Goal: Navigation & Orientation: Find specific page/section

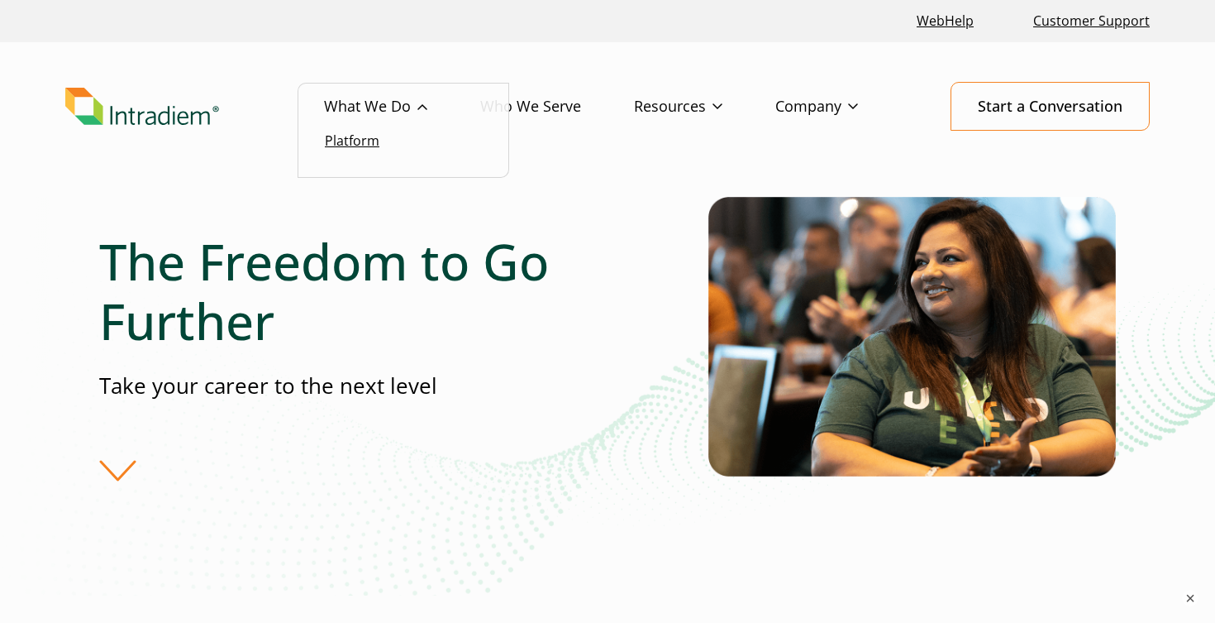
click at [374, 142] on link "Platform" at bounding box center [352, 140] width 55 height 18
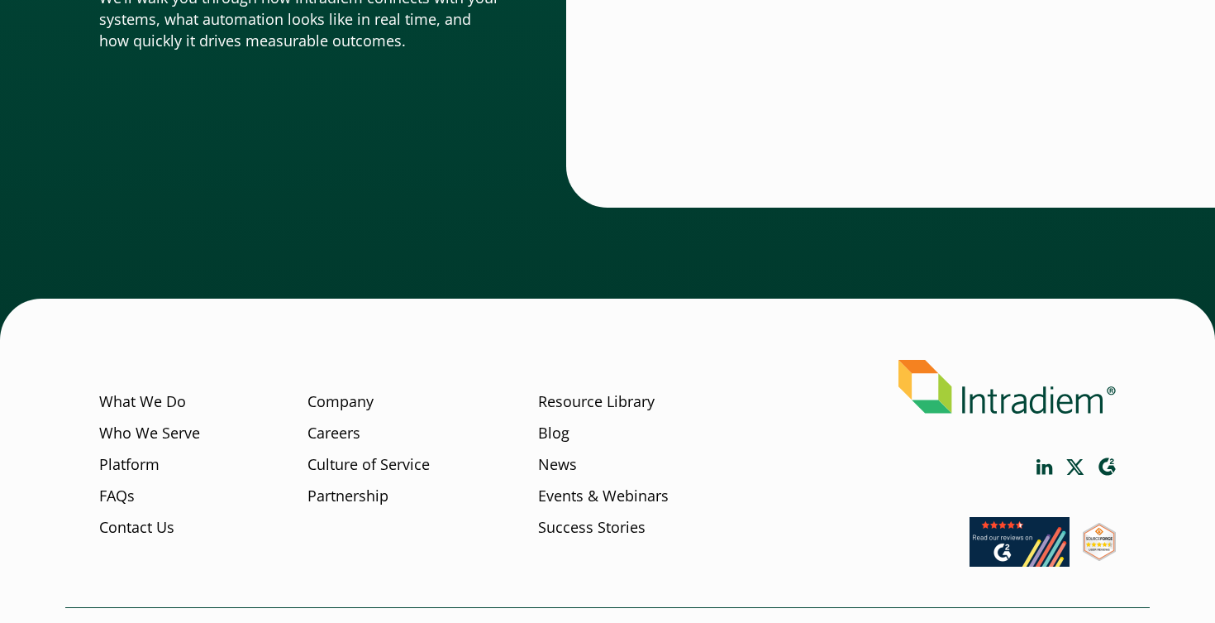
scroll to position [5928, 0]
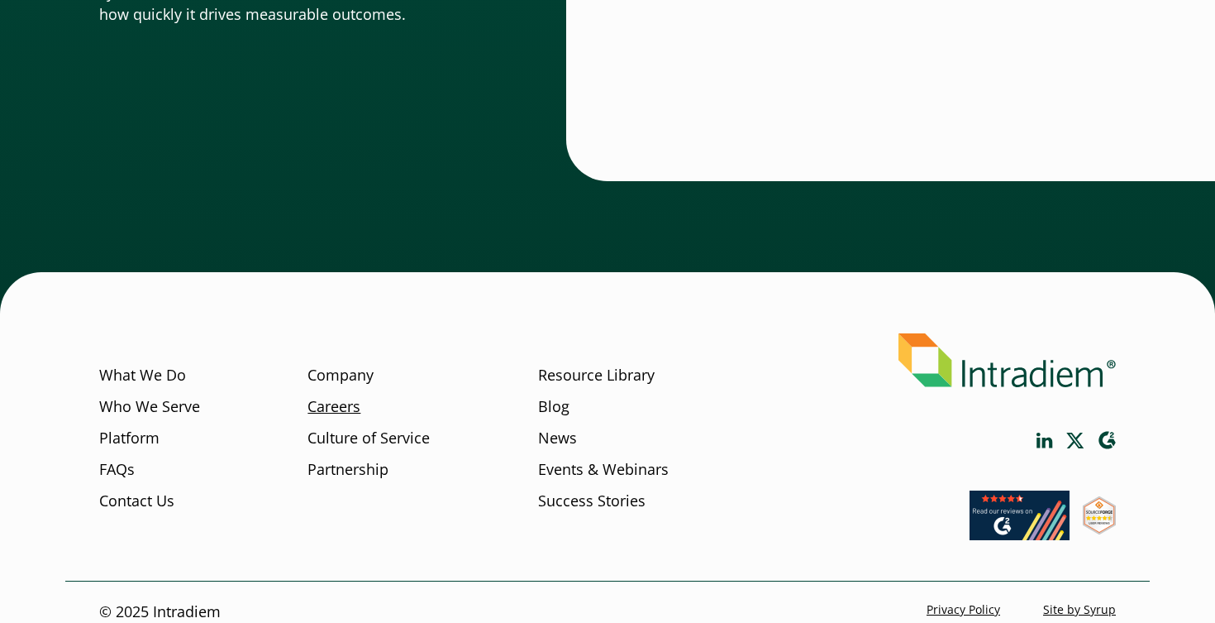
click at [337, 396] on link "Careers" at bounding box center [334, 406] width 53 height 21
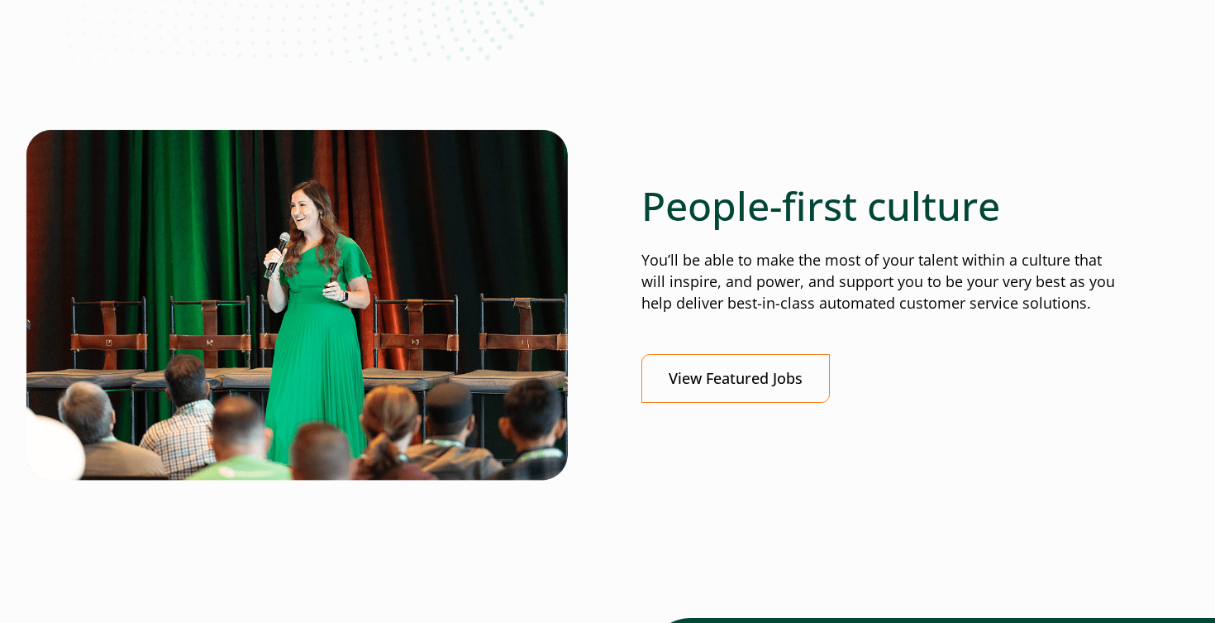
scroll to position [536, 0]
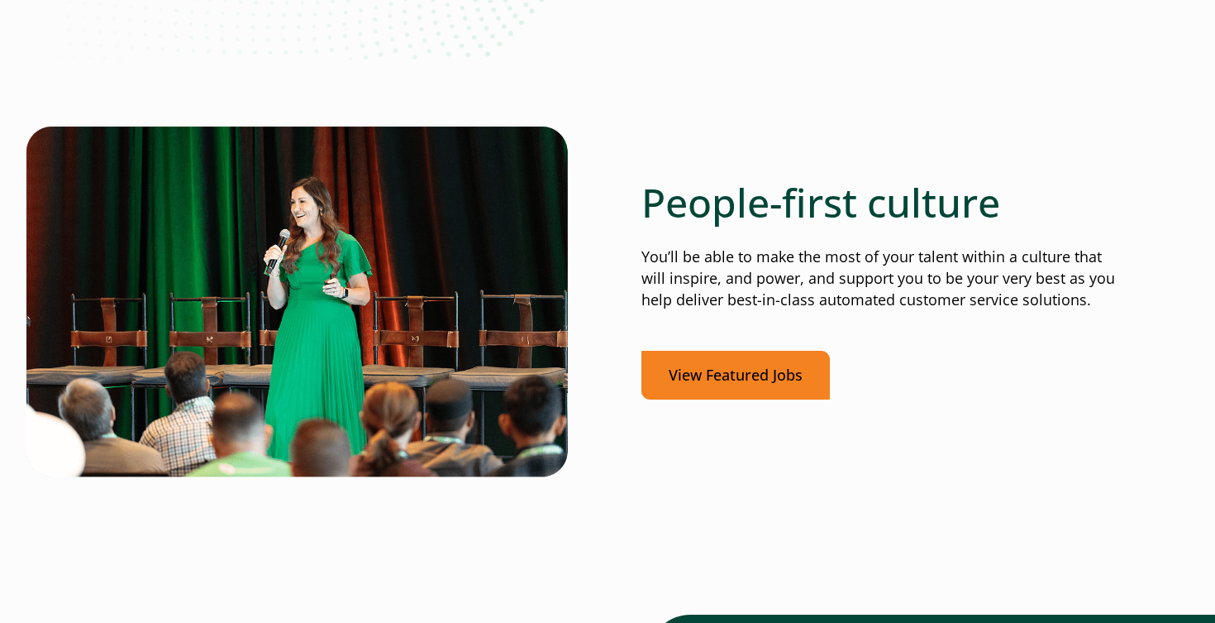
click at [707, 376] on link "View Featured Jobs" at bounding box center [736, 375] width 189 height 49
